Goal: Task Accomplishment & Management: Manage account settings

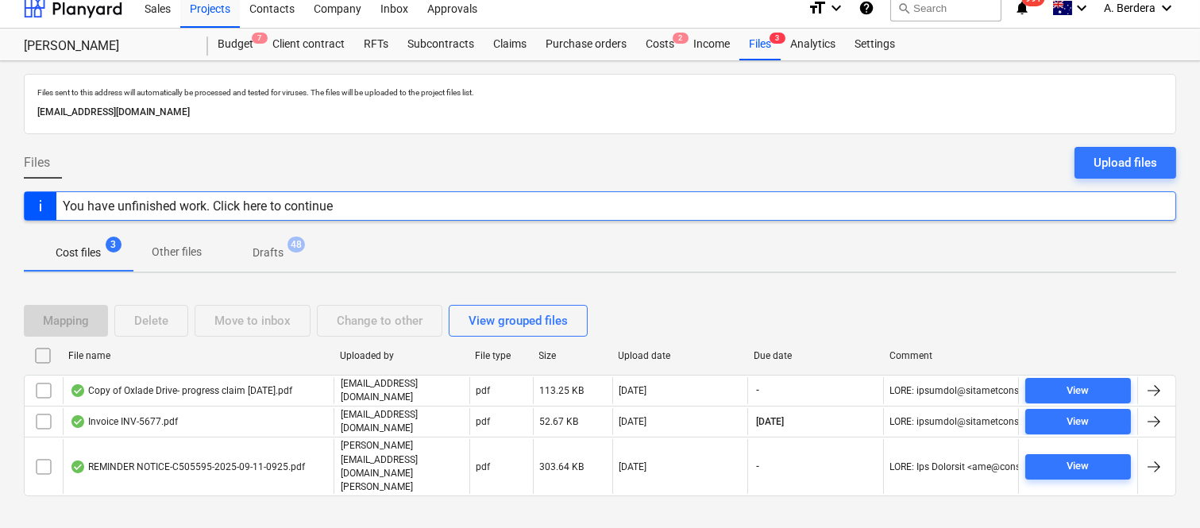
scroll to position [33, 0]
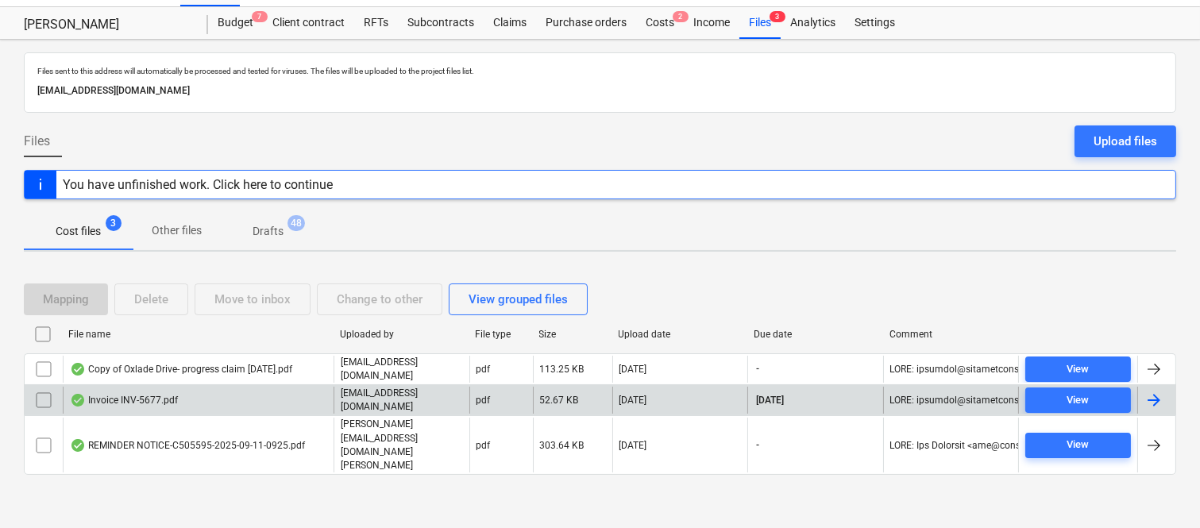
click at [256, 414] on div "Invoice INV-5677.pdf" at bounding box center [198, 400] width 271 height 27
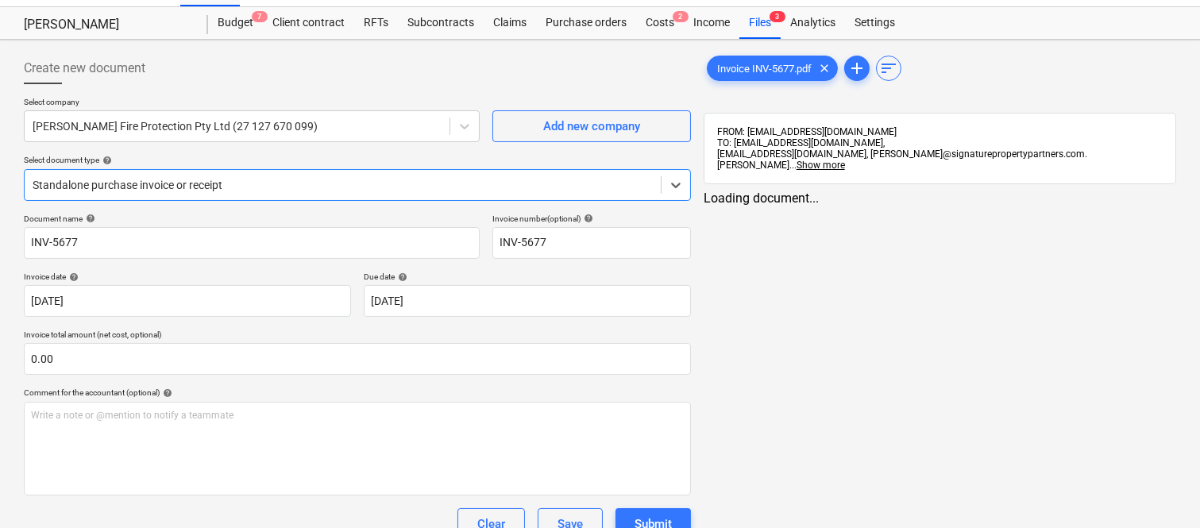
type input "INV-5677"
type input "[DATE]"
click at [340, 180] on div at bounding box center [343, 185] width 620 height 16
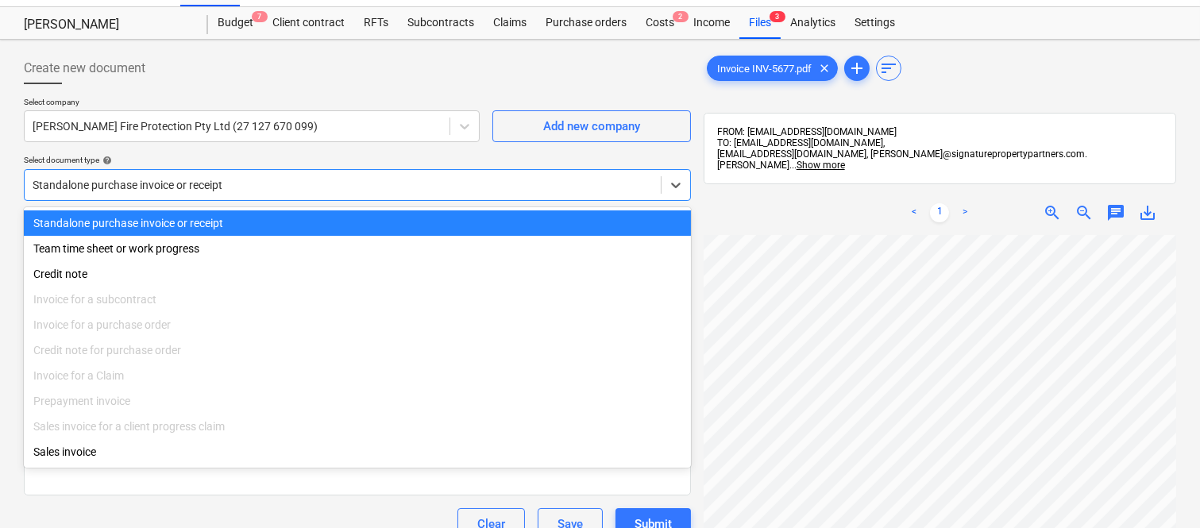
click at [340, 224] on div "Standalone purchase invoice or receipt" at bounding box center [357, 223] width 667 height 25
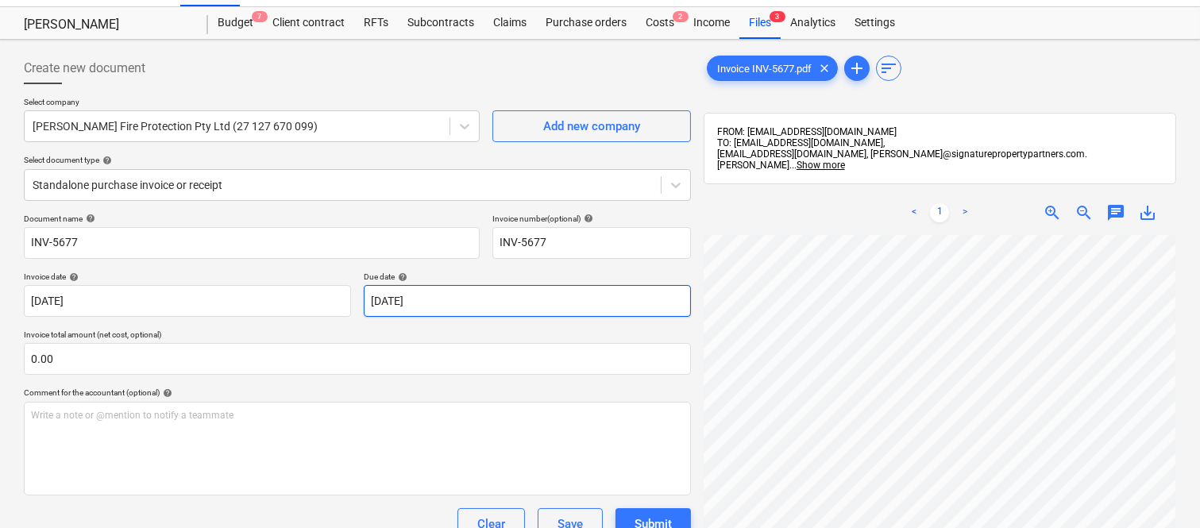
scroll to position [17, 361]
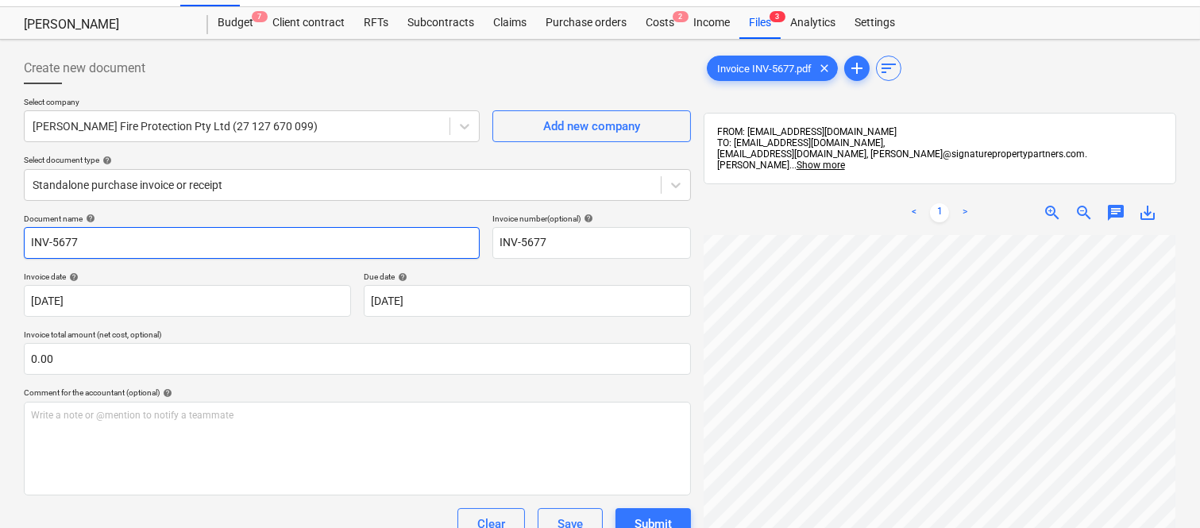
click at [25, 245] on input "INV-5677" at bounding box center [252, 243] width 456 height 32
type input "[PERSON_NAME] FIRE PROTECTION INV-5677"
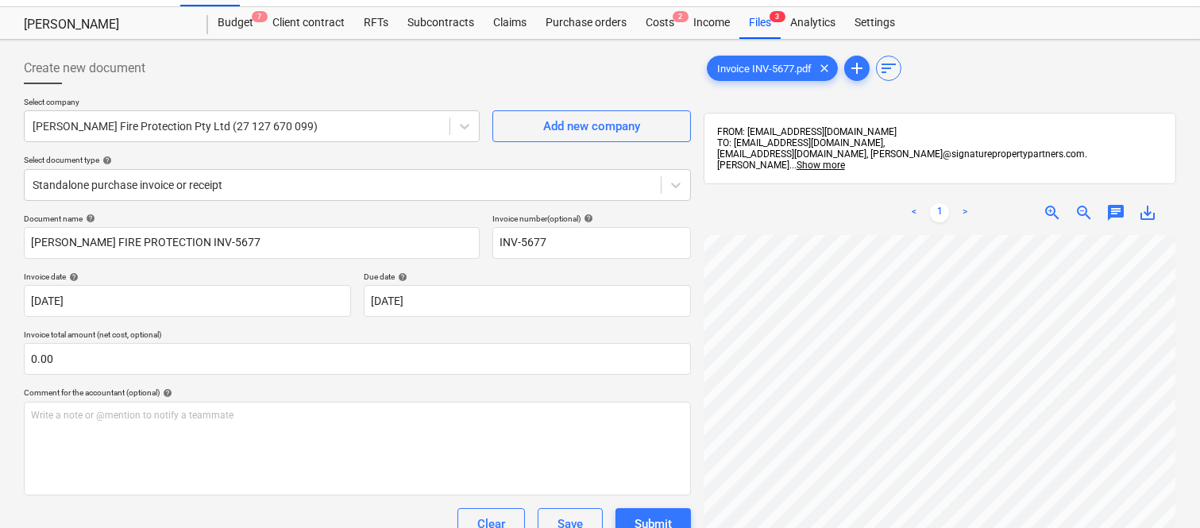
scroll to position [370, 361]
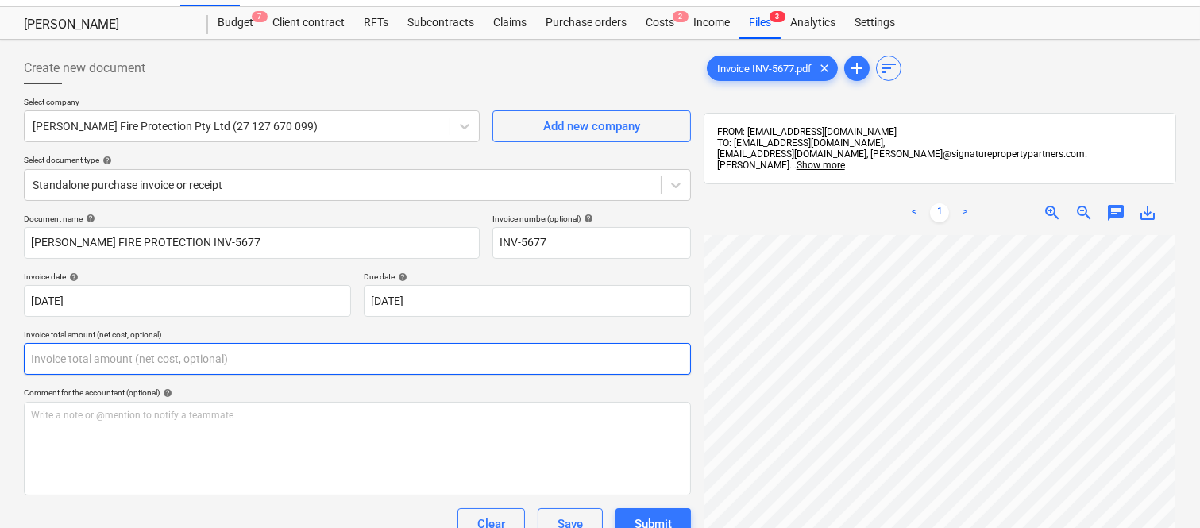
click at [195, 347] on input "text" at bounding box center [357, 359] width 667 height 32
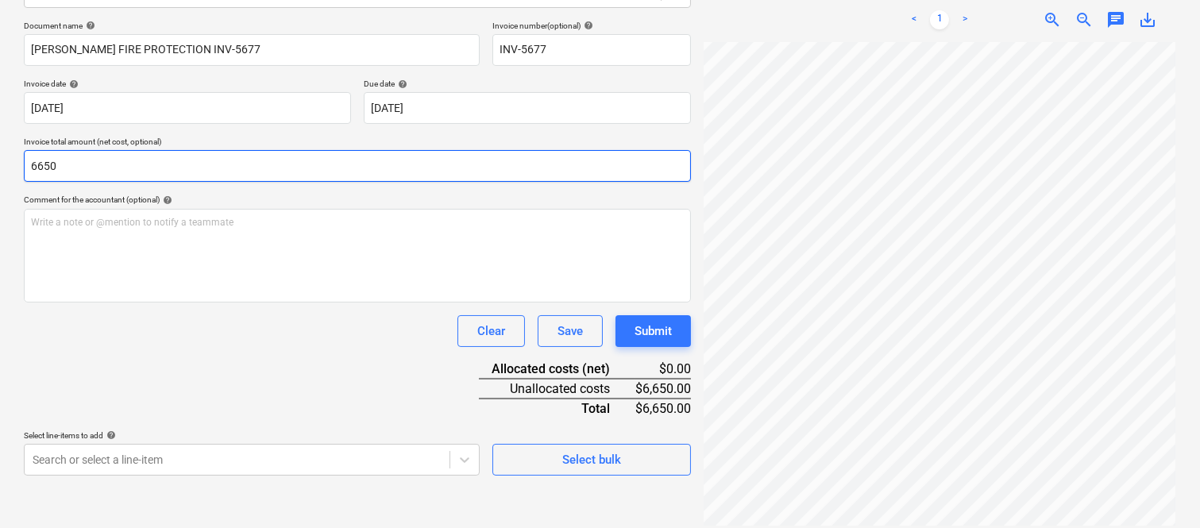
click at [181, 352] on div "Document name help [PERSON_NAME] FIRE PROTECTION INV-5677 Invoice number (optio…" at bounding box center [357, 248] width 667 height 455
type input "6,650.00"
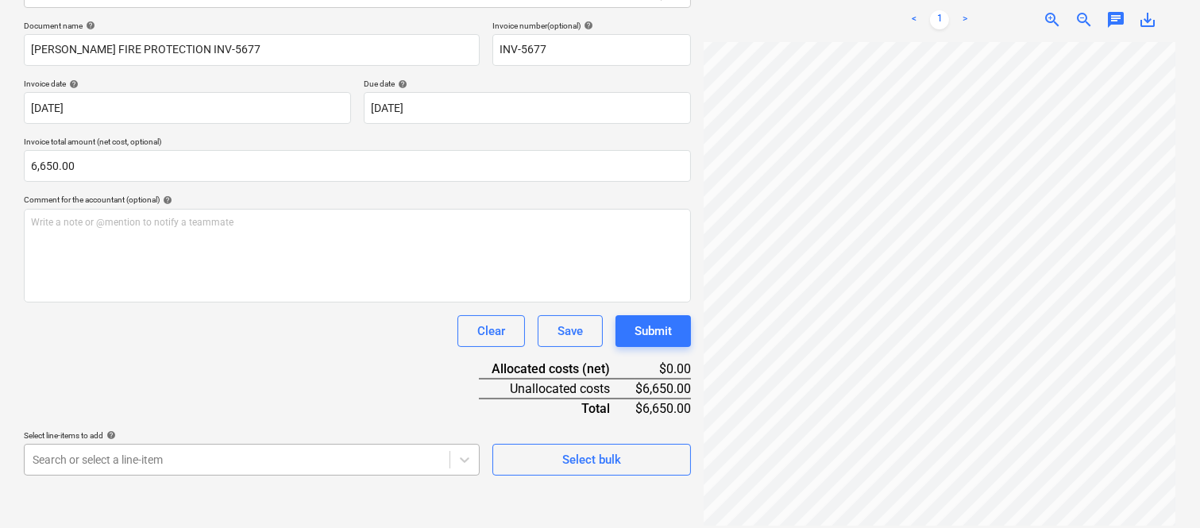
click at [125, 302] on body "Sales Projects Contacts Company Inbox Approvals format_size keyboard_arrow_down…" at bounding box center [600, 38] width 1200 height 528
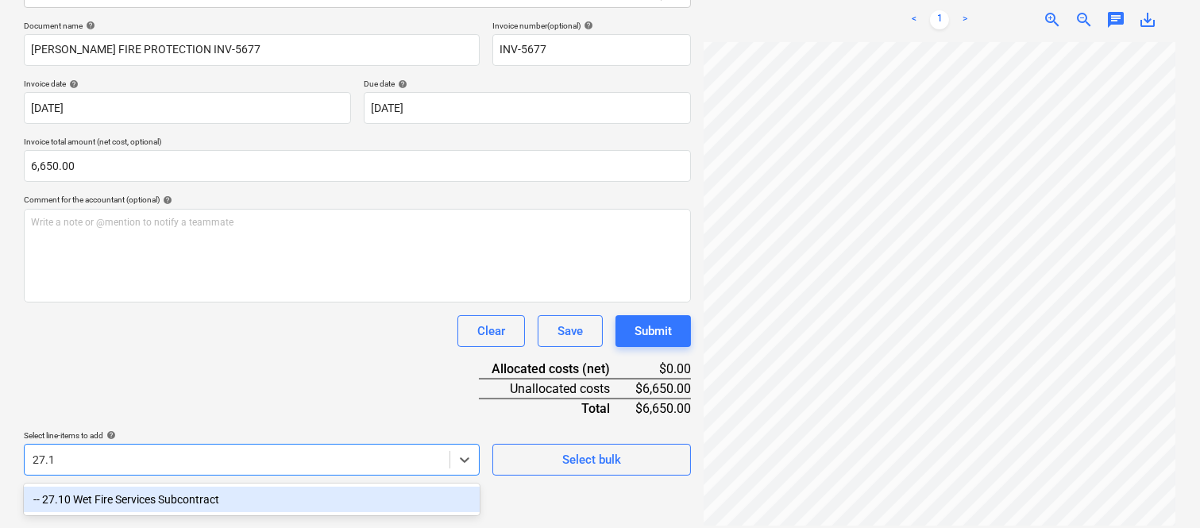
type input "27.10"
drag, startPoint x: 194, startPoint y: 499, endPoint x: 241, endPoint y: 364, distance: 142.9
click at [196, 499] on div "-- 27.10 Wet Fire Services Subcontract" at bounding box center [252, 499] width 456 height 25
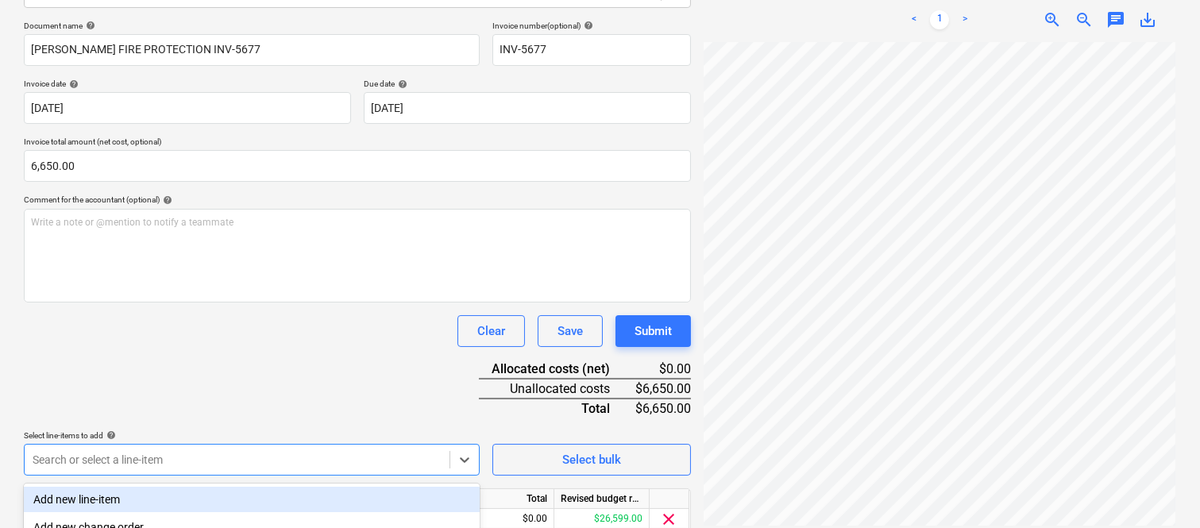
click at [241, 364] on div "Document name help [PERSON_NAME] FIRE PROTECTION INV-5677 Invoice number (optio…" at bounding box center [357, 301] width 667 height 560
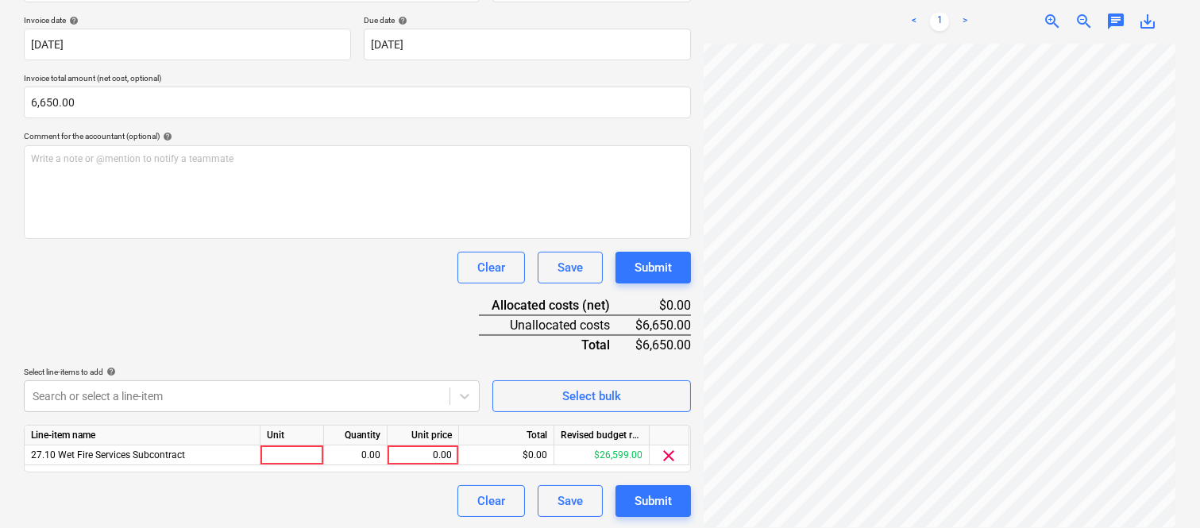
scroll to position [292, 0]
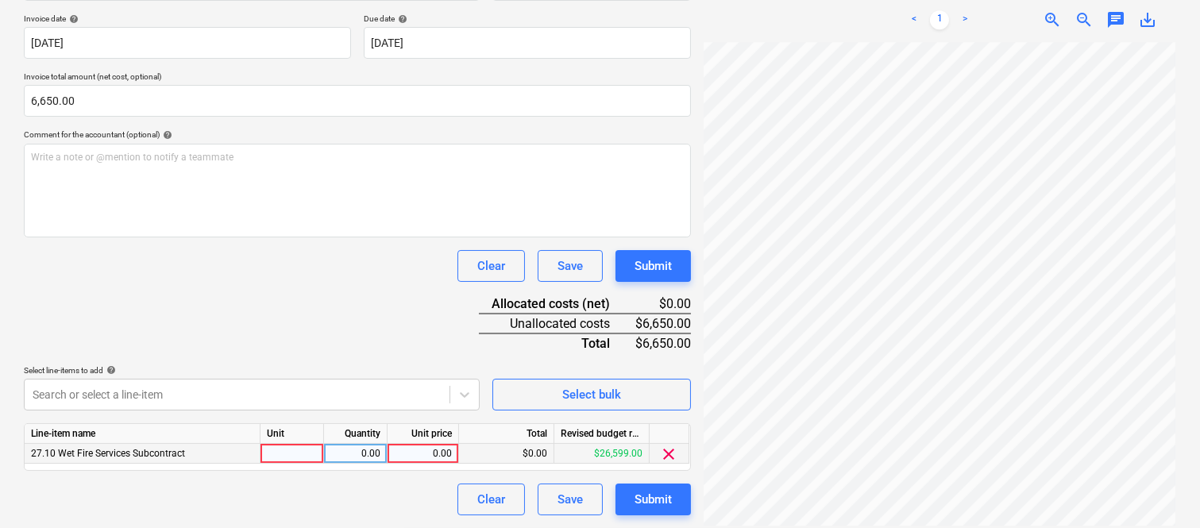
click at [283, 449] on div at bounding box center [293, 454] width 64 height 20
type input "INVOICE"
click at [354, 445] on div "0.00" at bounding box center [355, 454] width 50 height 20
type input "1"
click at [414, 454] on div "0.00" at bounding box center [423, 454] width 58 height 20
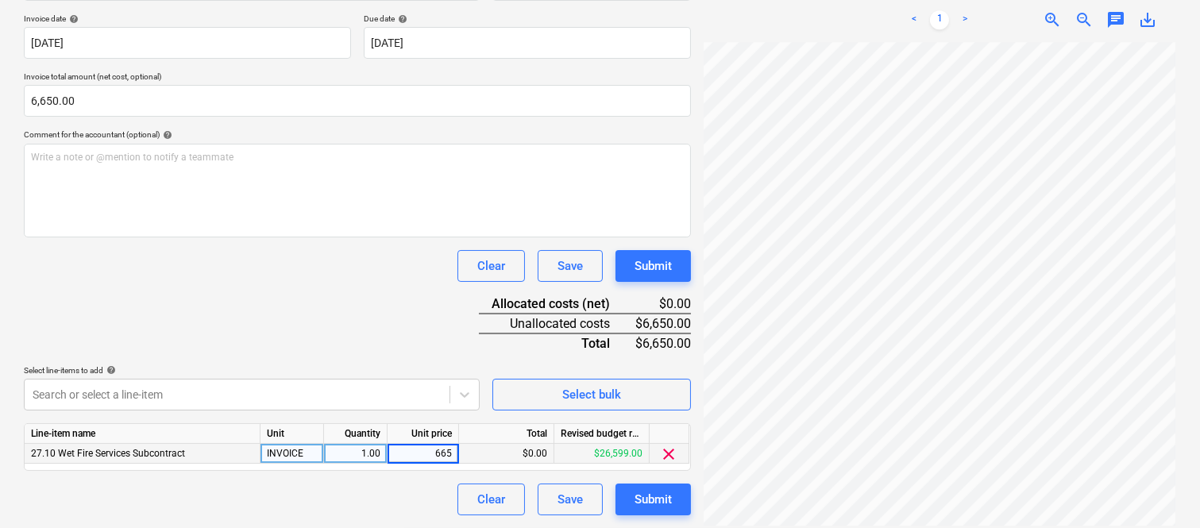
type input "6650"
click at [406, 489] on div "Clear Save Submit" at bounding box center [357, 500] width 667 height 32
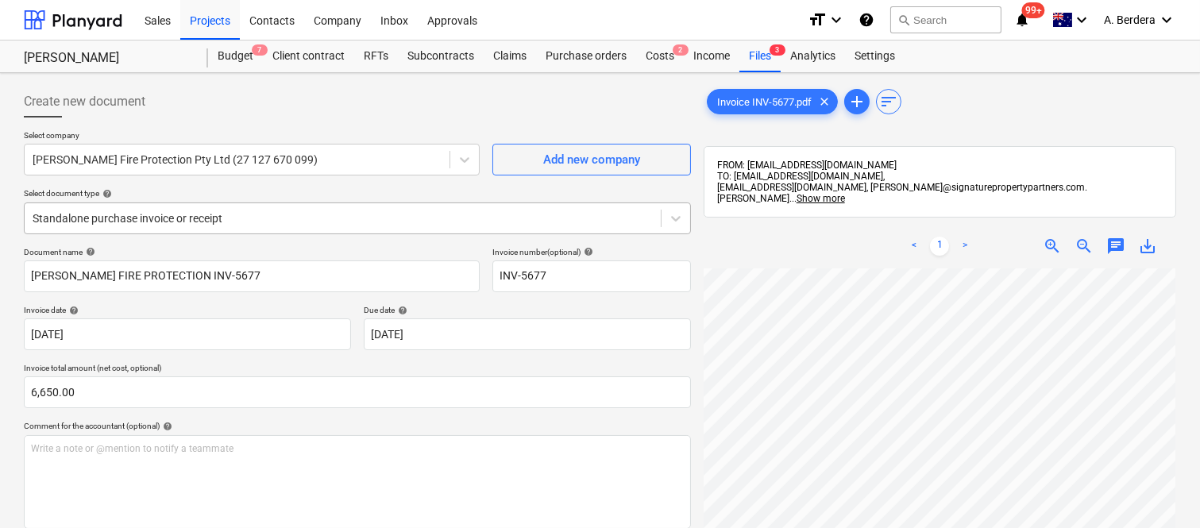
click at [292, 218] on div at bounding box center [343, 219] width 620 height 16
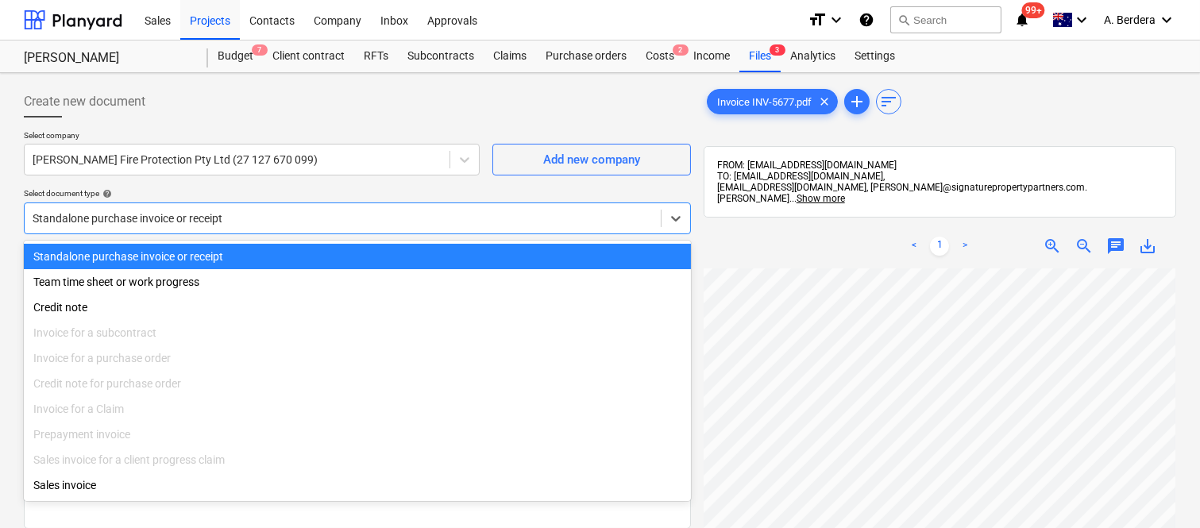
click at [315, 251] on div "Standalone purchase invoice or receipt" at bounding box center [357, 256] width 667 height 25
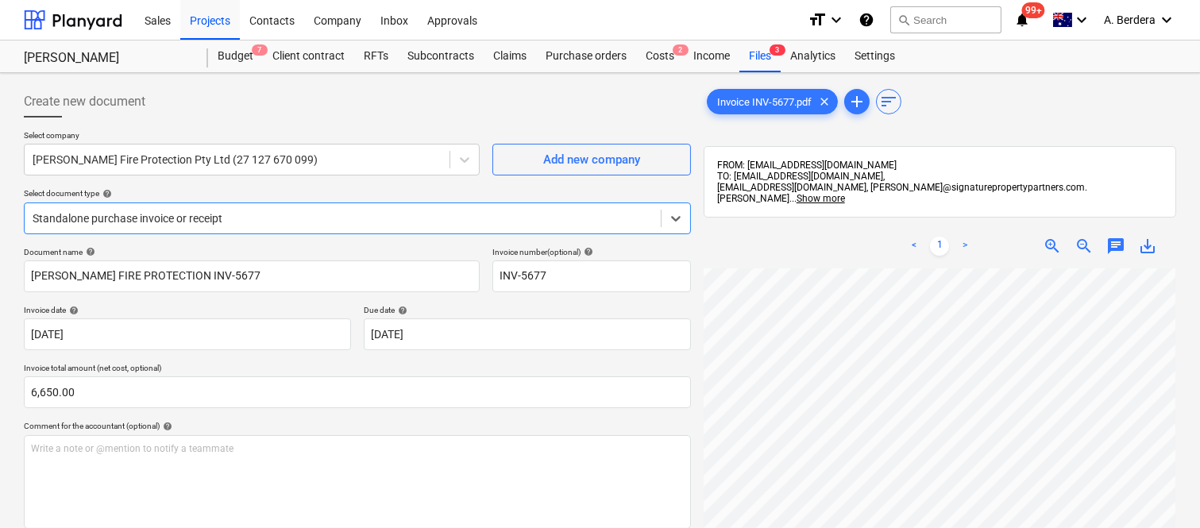
scroll to position [0, 361]
click at [1200, 397] on html "Sales Projects Contacts Company Inbox Approvals format_size keyboard_arrow_down…" at bounding box center [600, 264] width 1200 height 528
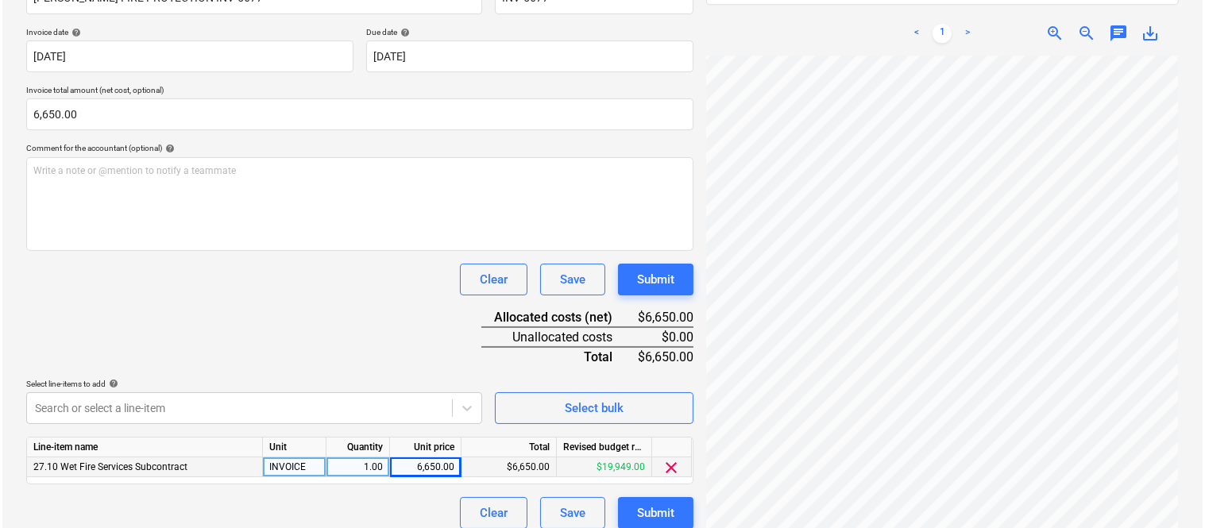
scroll to position [292, 0]
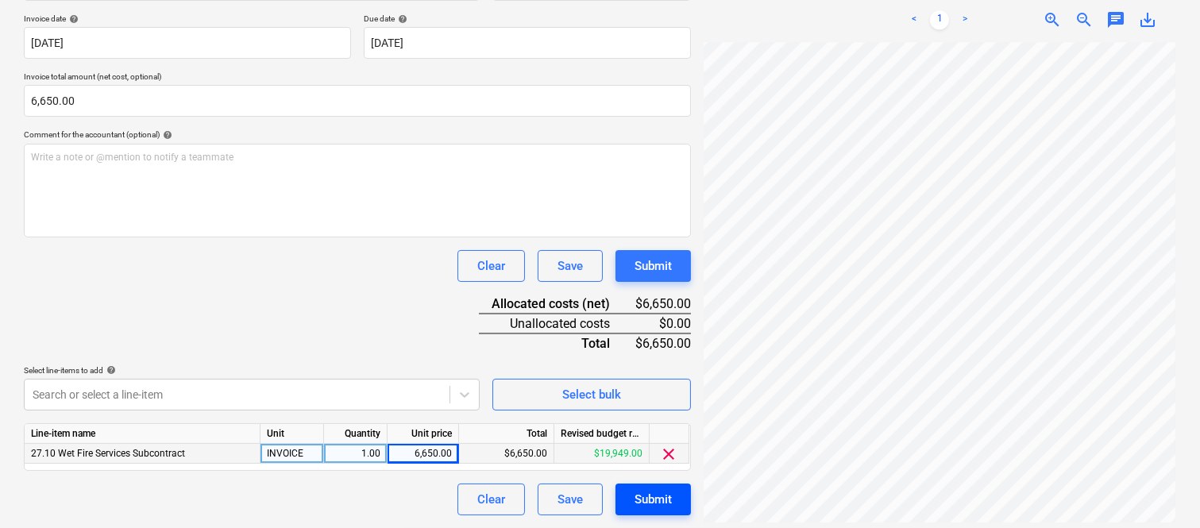
click at [652, 505] on div "Submit" at bounding box center [653, 499] width 37 height 21
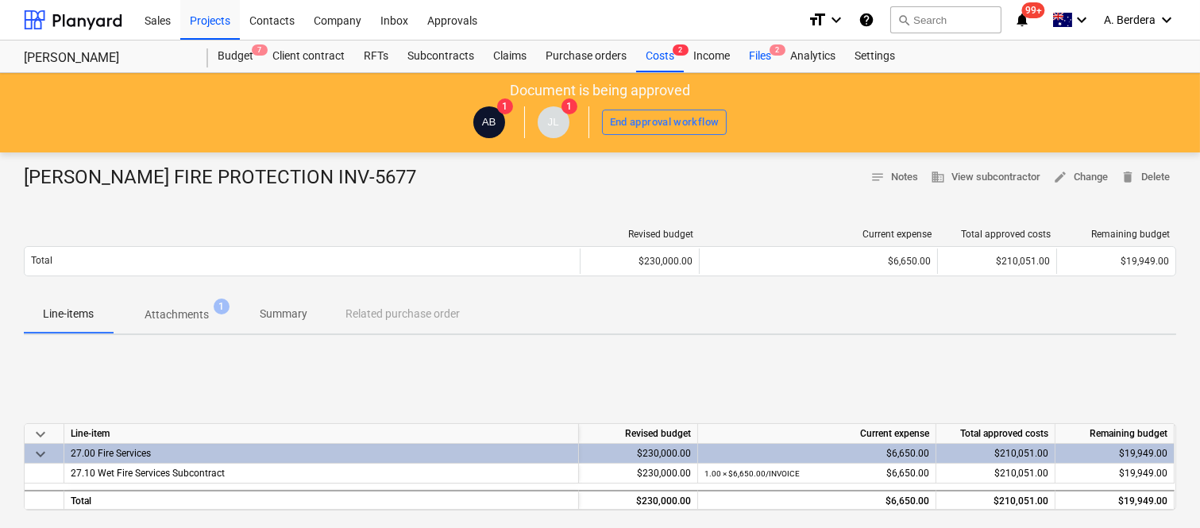
click at [771, 52] on span "2" at bounding box center [778, 49] width 16 height 11
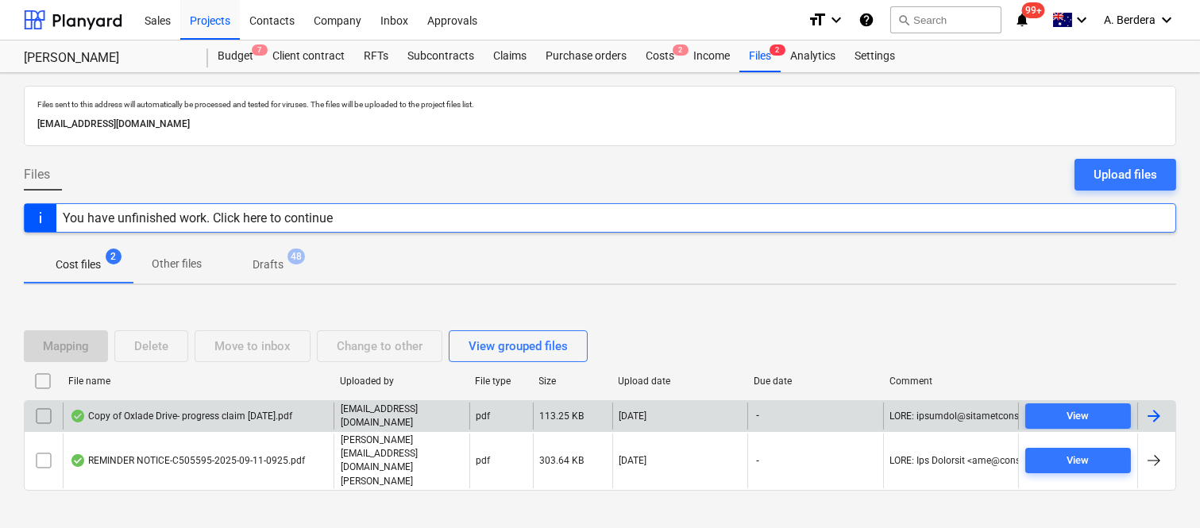
click at [214, 423] on div "Copy of Oxlade Drive- progress claim [DATE].pdf" at bounding box center [181, 416] width 222 height 13
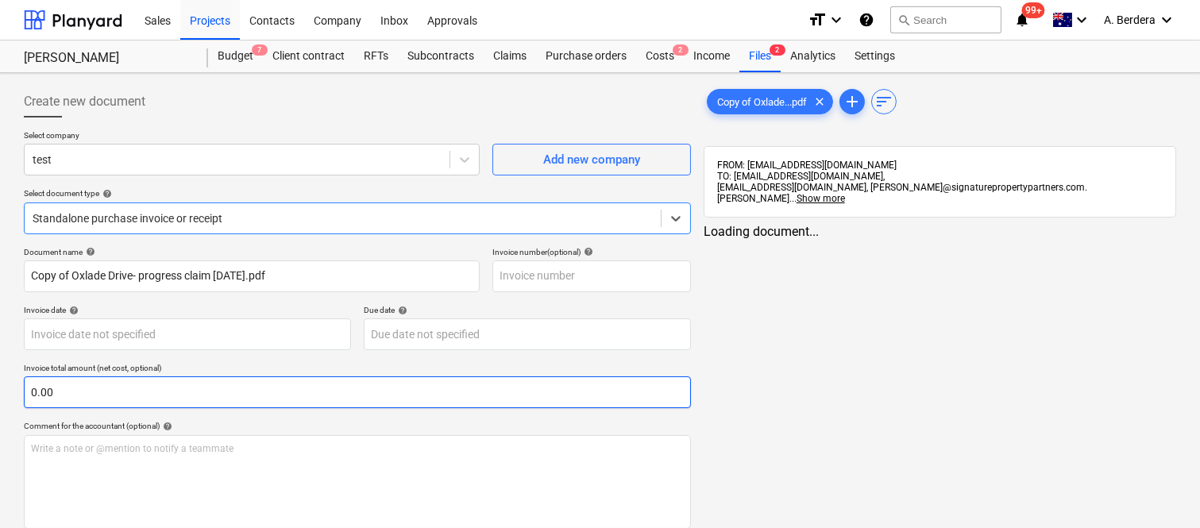
type input "Copy of Oxlade Drive- progress claim [DATE].pdf"
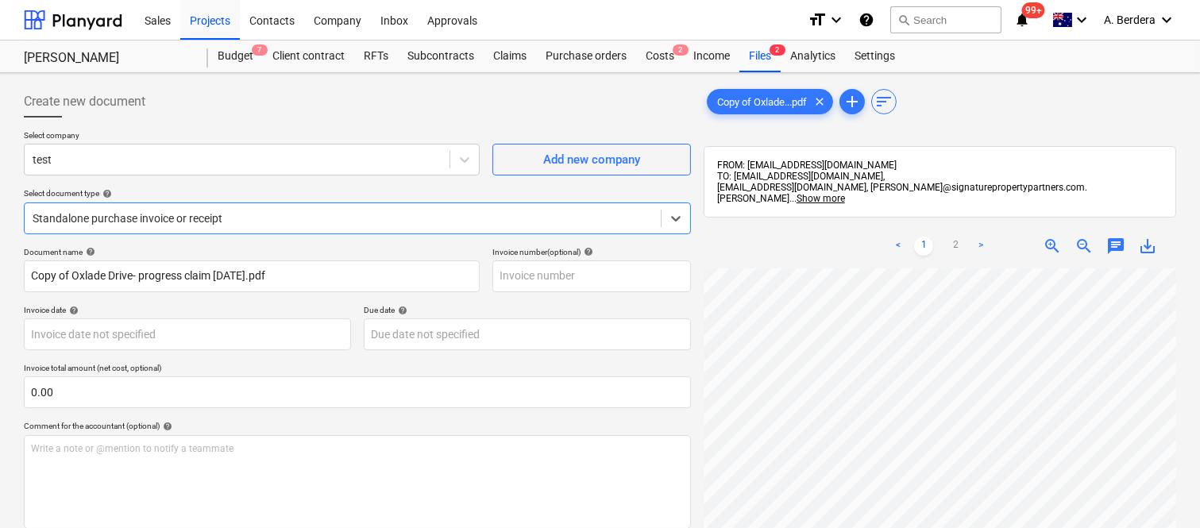
scroll to position [697, 0]
click at [750, 56] on div "Files 2" at bounding box center [760, 57] width 41 height 32
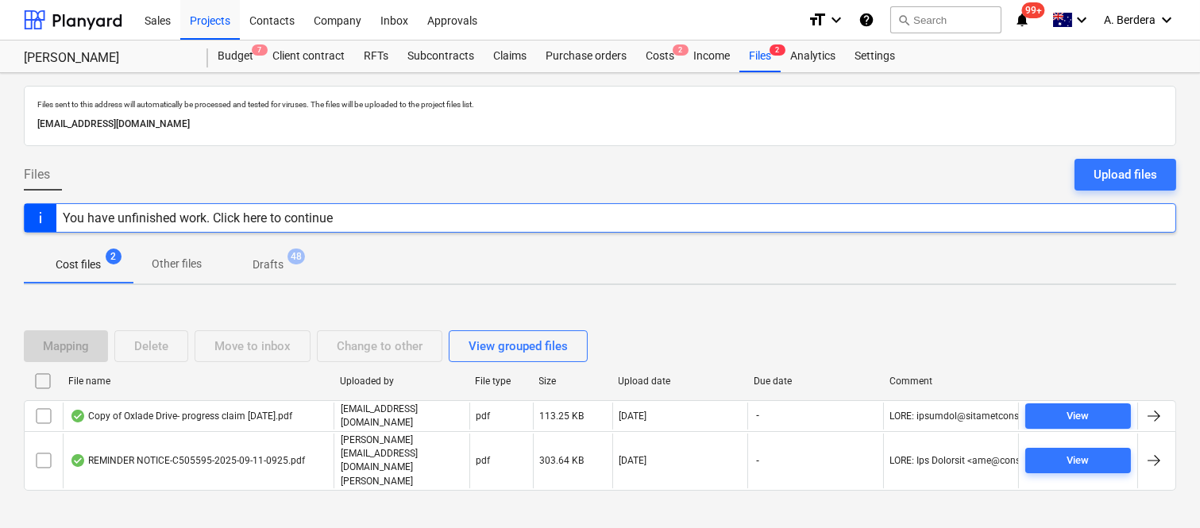
click at [48, 429] on input "checkbox" at bounding box center [43, 416] width 25 height 25
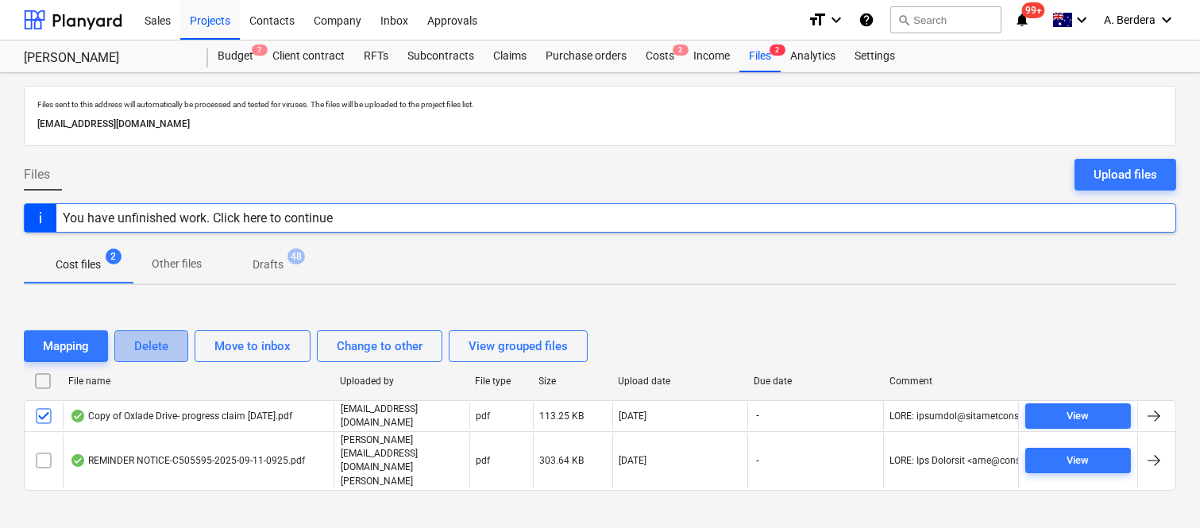
click at [165, 357] on div "Delete" at bounding box center [151, 346] width 34 height 21
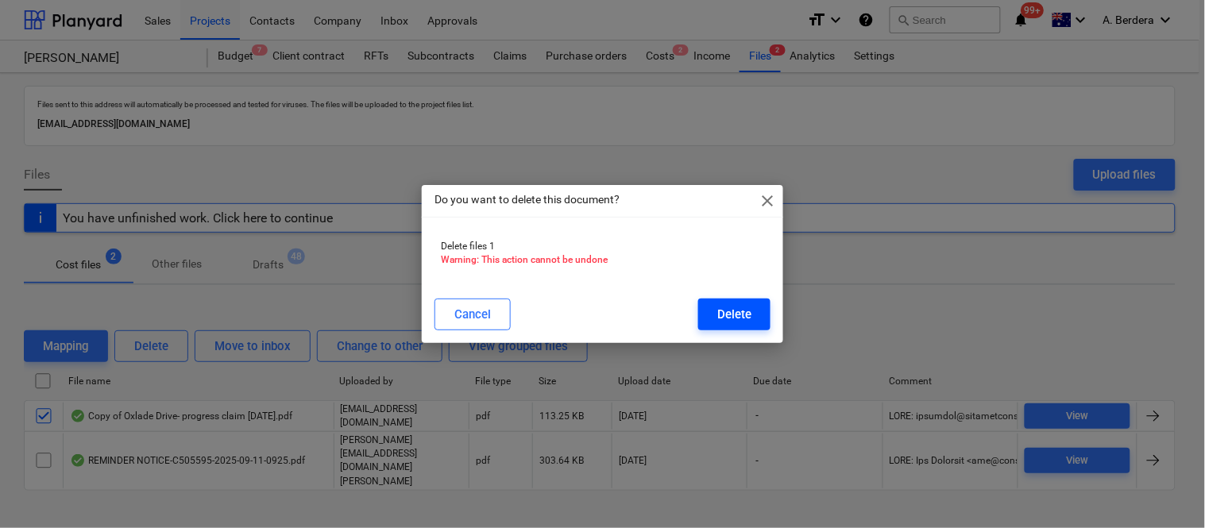
click at [732, 314] on div "Delete" at bounding box center [734, 314] width 34 height 21
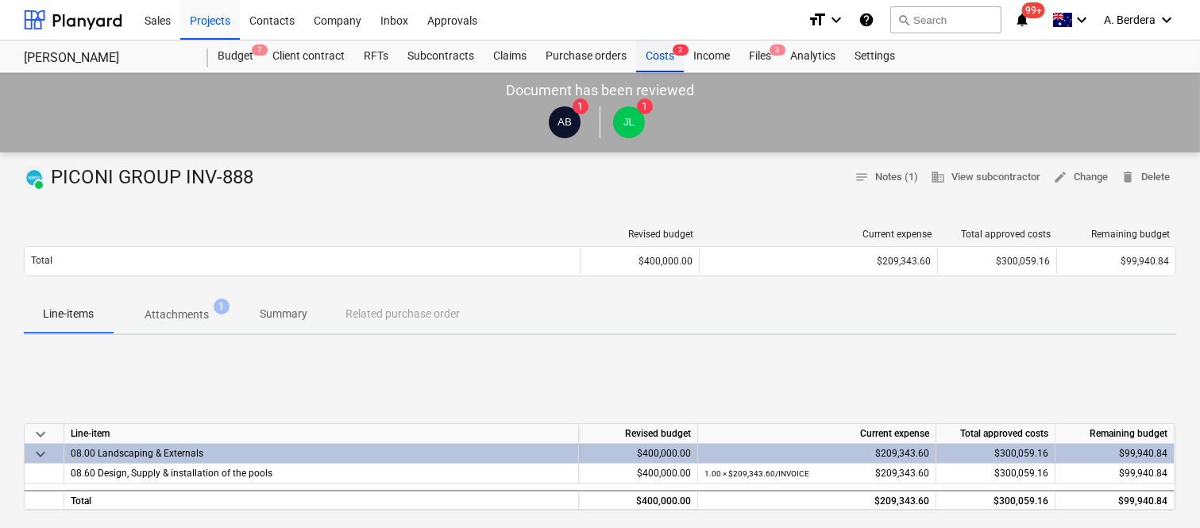
click at [659, 58] on div "Costs 2" at bounding box center [660, 57] width 48 height 32
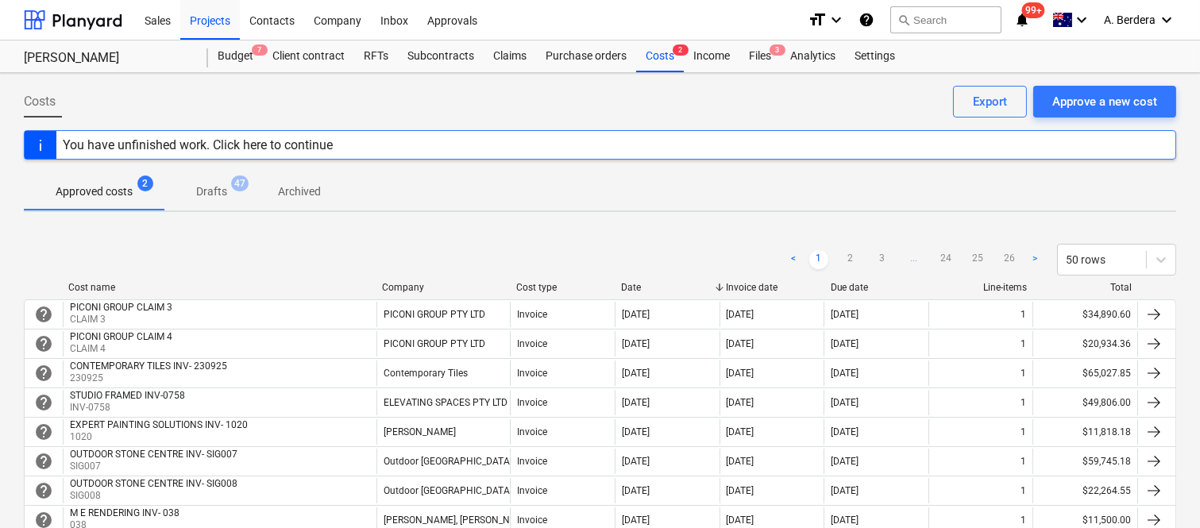
scroll to position [462, 0]
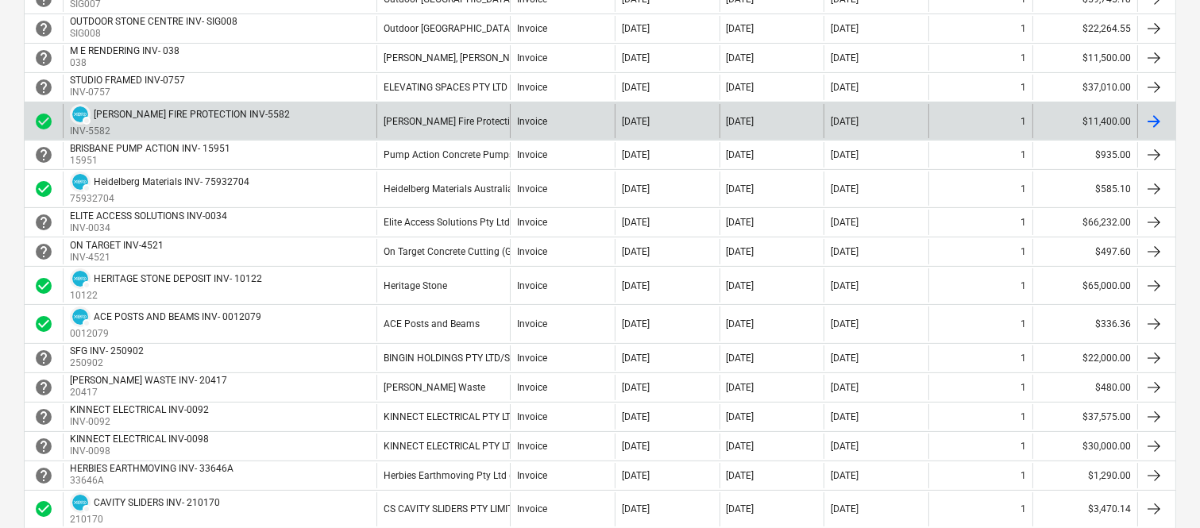
click at [382, 131] on div "Brittain Fire Protection Pty Ltd" at bounding box center [443, 121] width 133 height 34
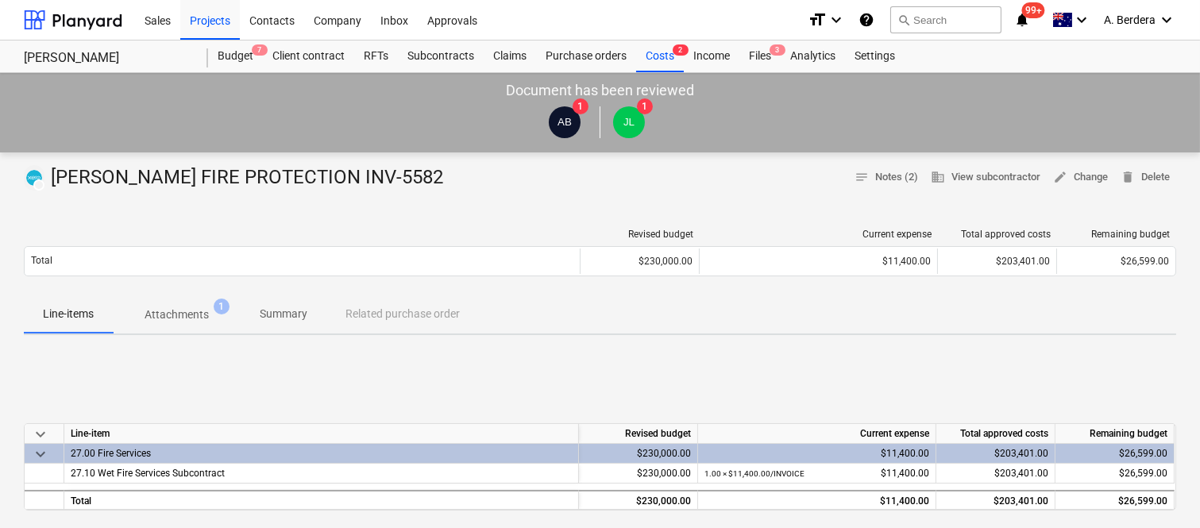
click at [269, 311] on p "Summary" at bounding box center [284, 314] width 48 height 17
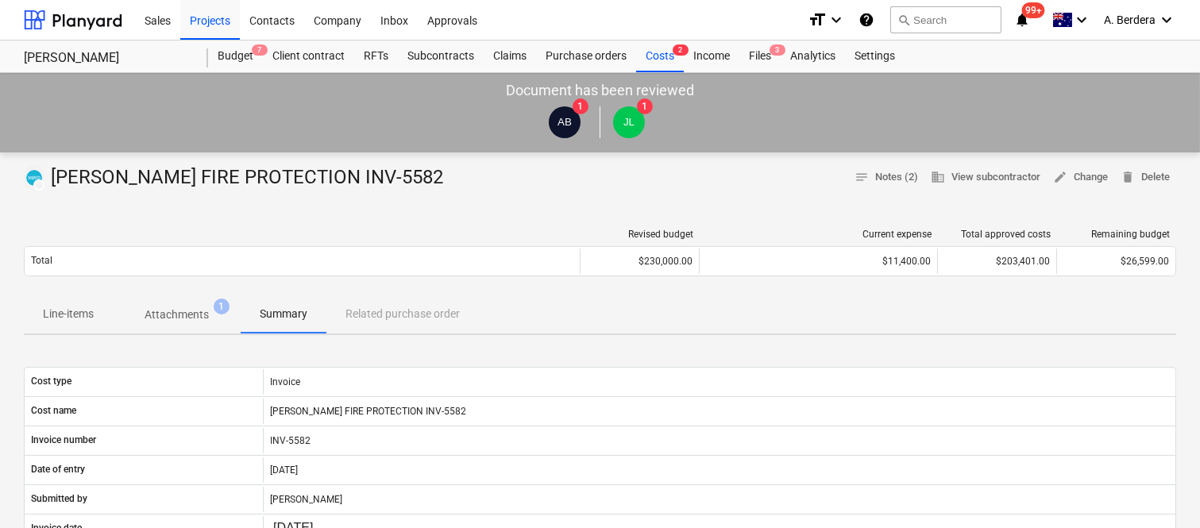
click at [69, 323] on span "Line-items" at bounding box center [68, 314] width 89 height 26
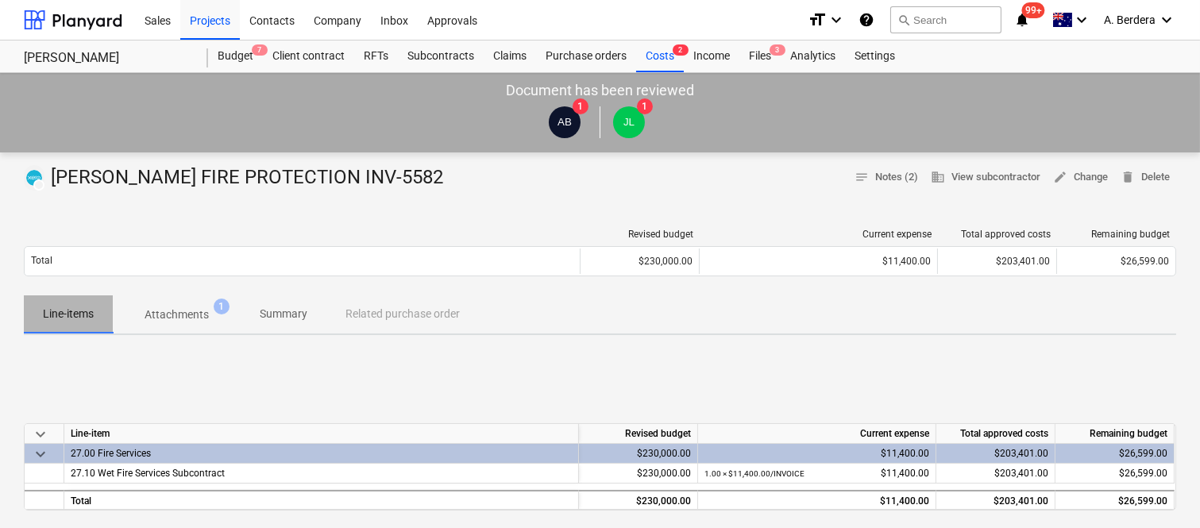
click at [75, 312] on p "Line-items" at bounding box center [68, 314] width 51 height 17
